Goal: Complete application form

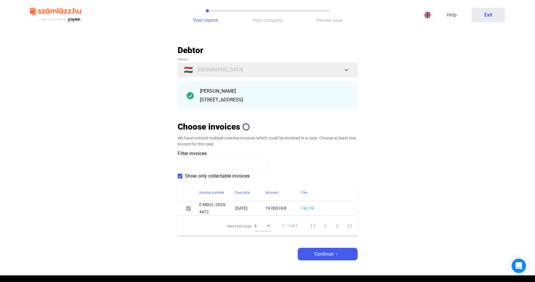
click at [330, 217] on div "Items per page: 5 1 – 1 of 1" at bounding box center [268, 226] width 180 height 20
click at [328, 254] on span "Continue" at bounding box center [324, 254] width 19 height 7
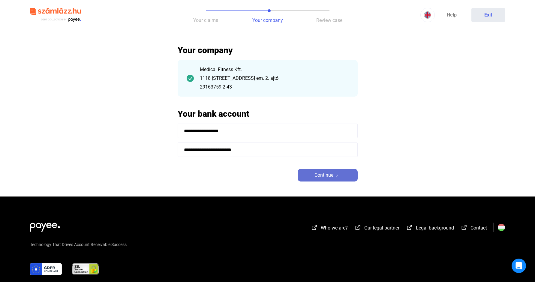
click at [325, 177] on span "Continue" at bounding box center [324, 175] width 19 height 7
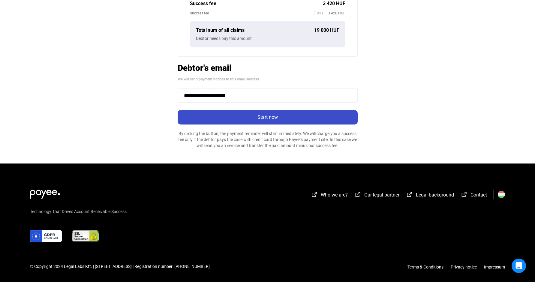
scroll to position [177, 0]
click at [246, 116] on div "Start now" at bounding box center [267, 117] width 176 height 7
